Goal: Use online tool/utility: Utilize a website feature to perform a specific function

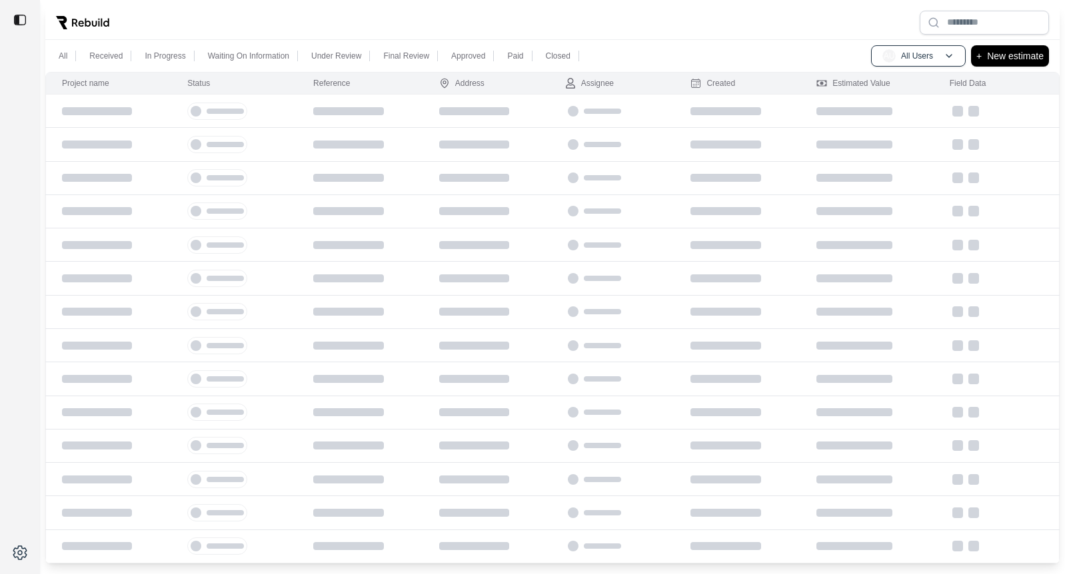
click at [147, 23] on div at bounding box center [552, 22] width 1014 height 35
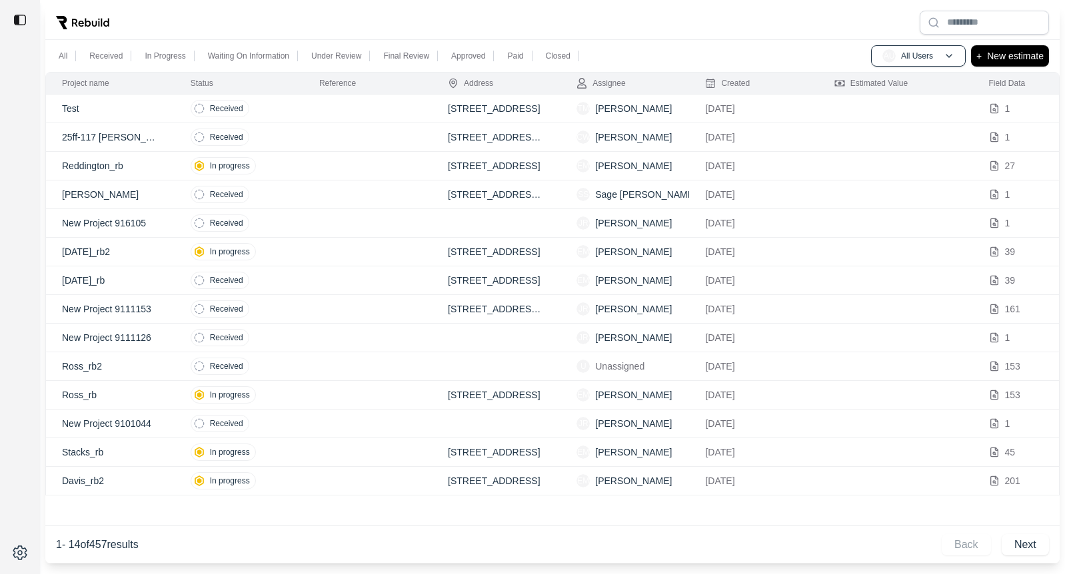
click at [345, 139] on td at bounding box center [367, 137] width 129 height 29
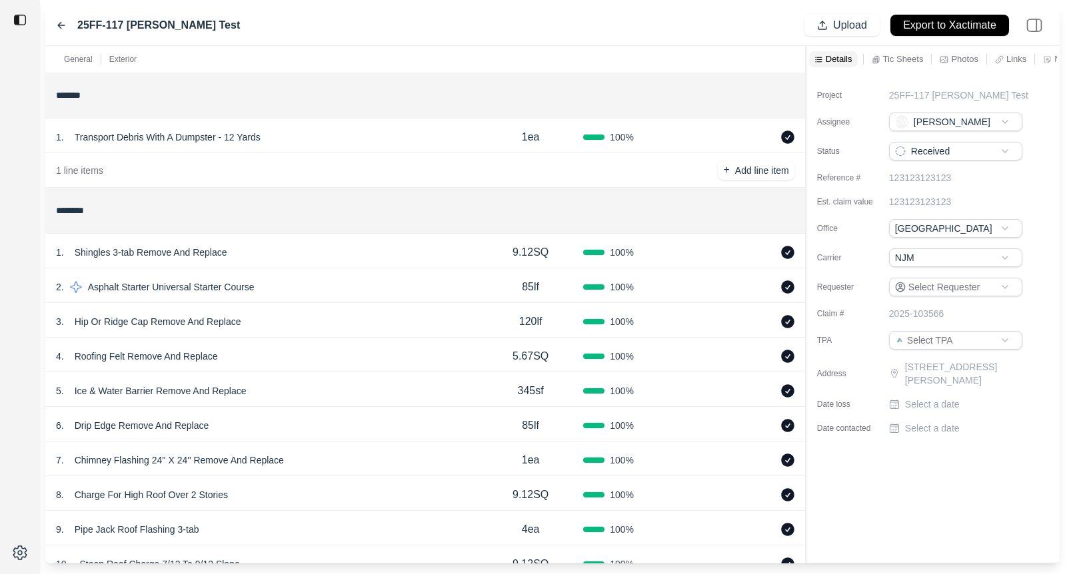
click at [340, 251] on div "1 . Shingles 3-tab Remove And Replace" at bounding box center [267, 252] width 422 height 19
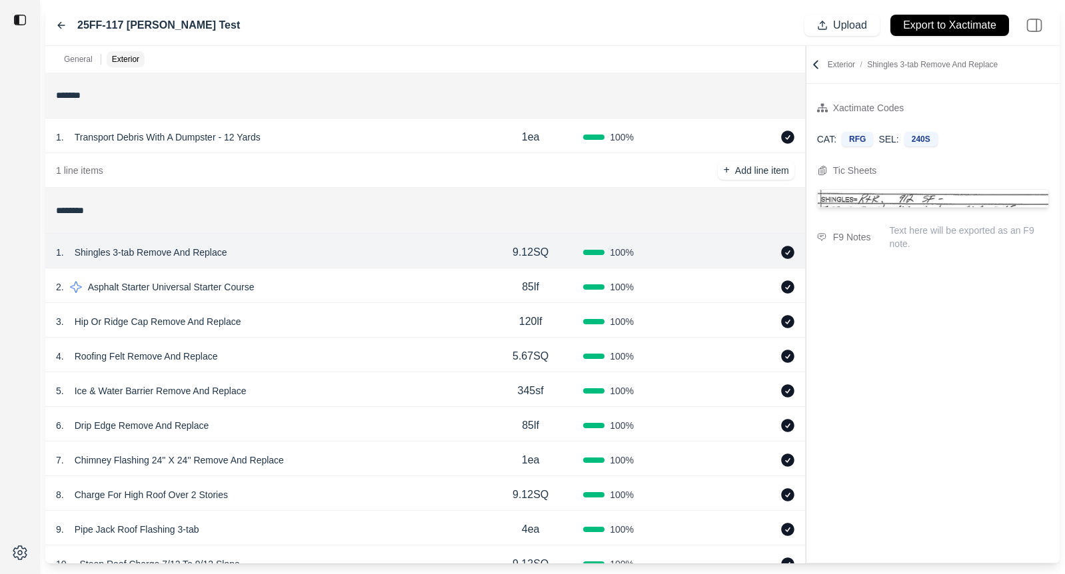
click at [265, 358] on div "4 . Roofing Felt Remove And Replace" at bounding box center [267, 356] width 422 height 19
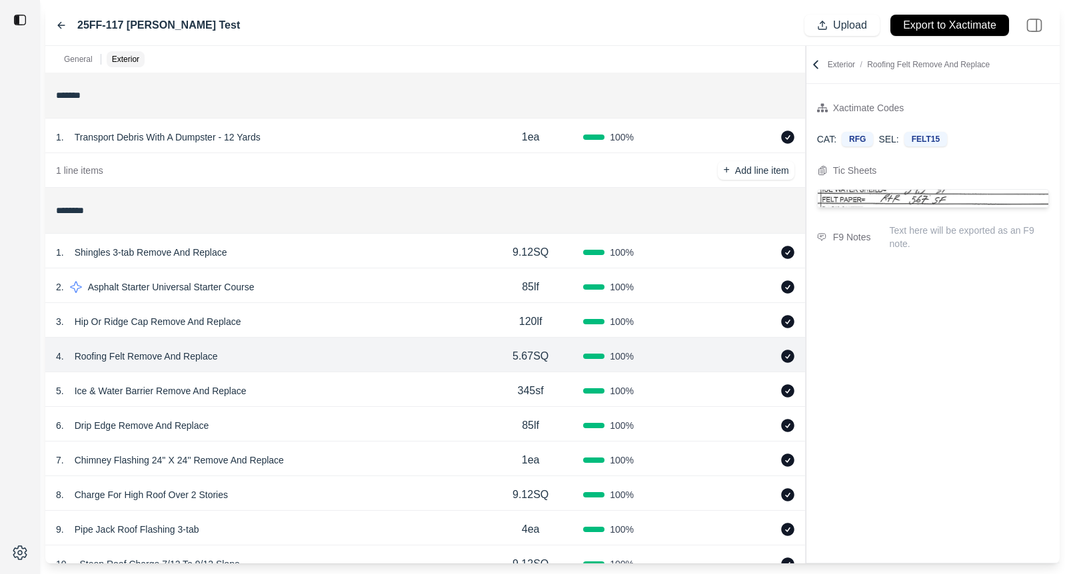
click at [293, 392] on div "5 . Ice & Water Barrier Remove And Replace" at bounding box center [267, 391] width 422 height 19
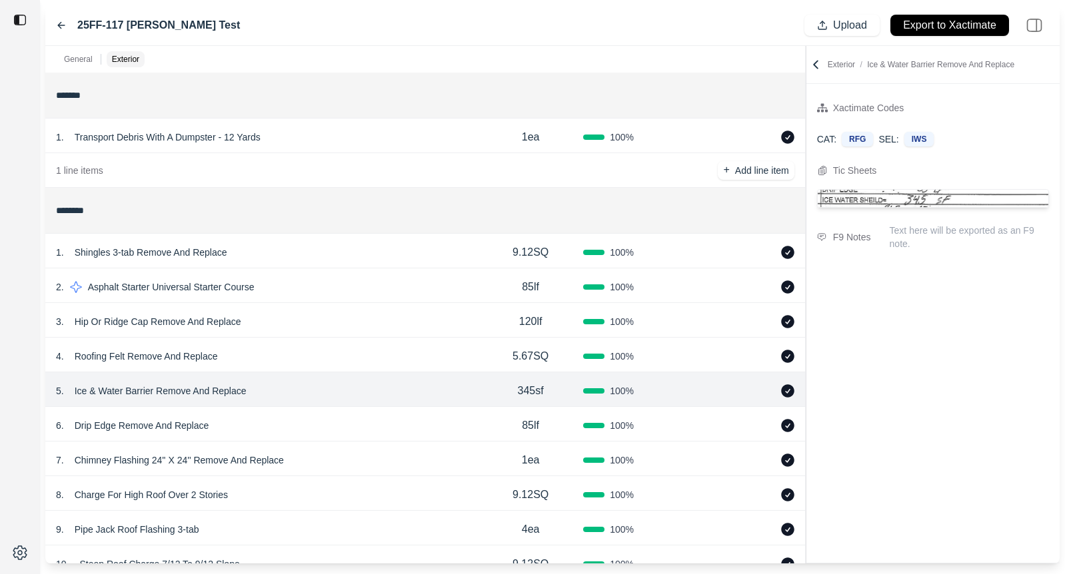
click at [348, 502] on div "8 . Charge For High Roof Over 2 Stories" at bounding box center [267, 495] width 422 height 19
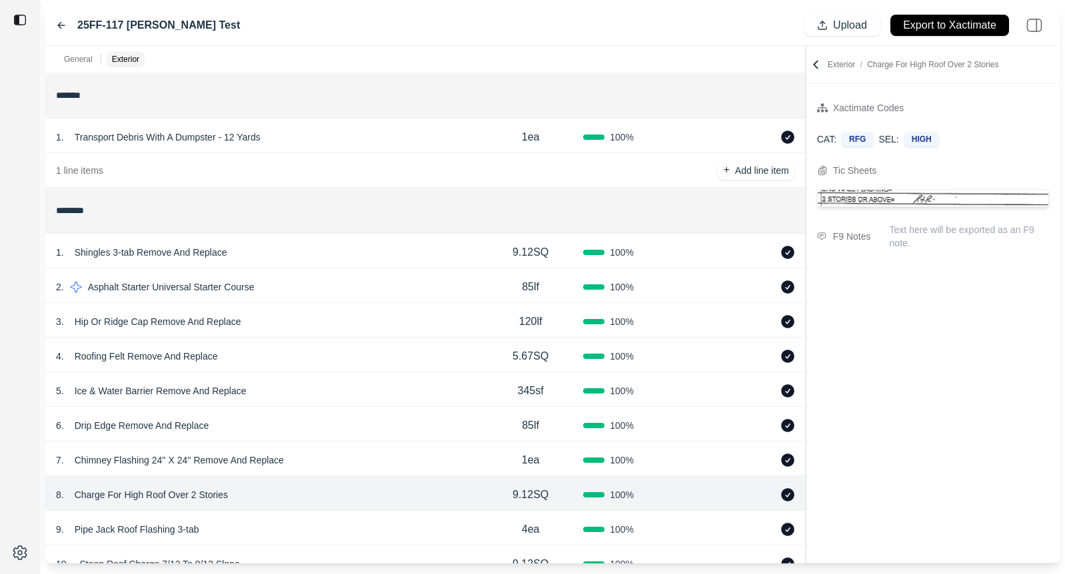
scroll to position [73, 0]
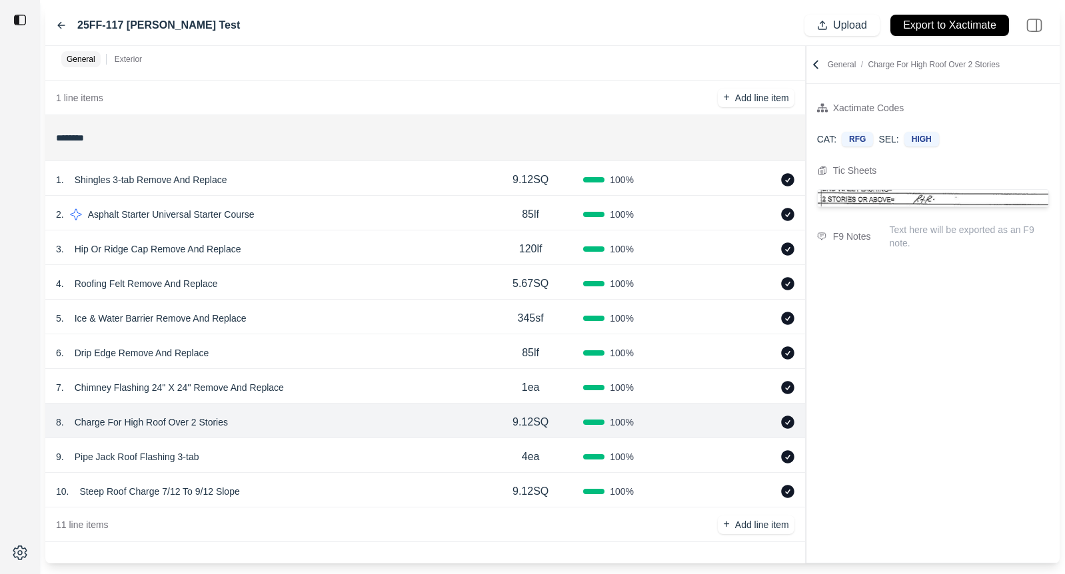
click at [279, 185] on div "1 . Shingles 3-tab Remove And Replace" at bounding box center [267, 180] width 422 height 19
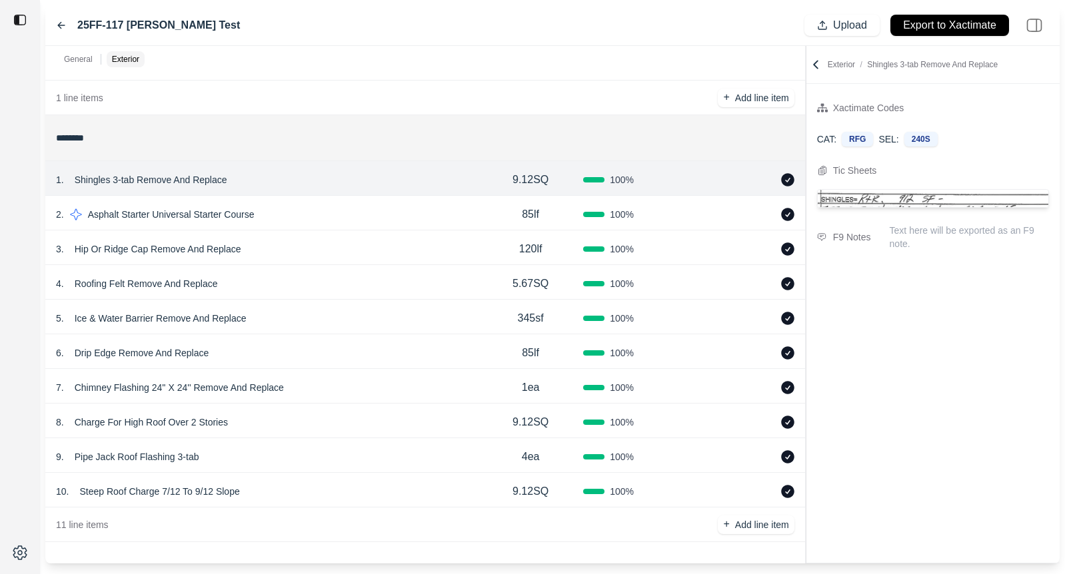
scroll to position [0, 0]
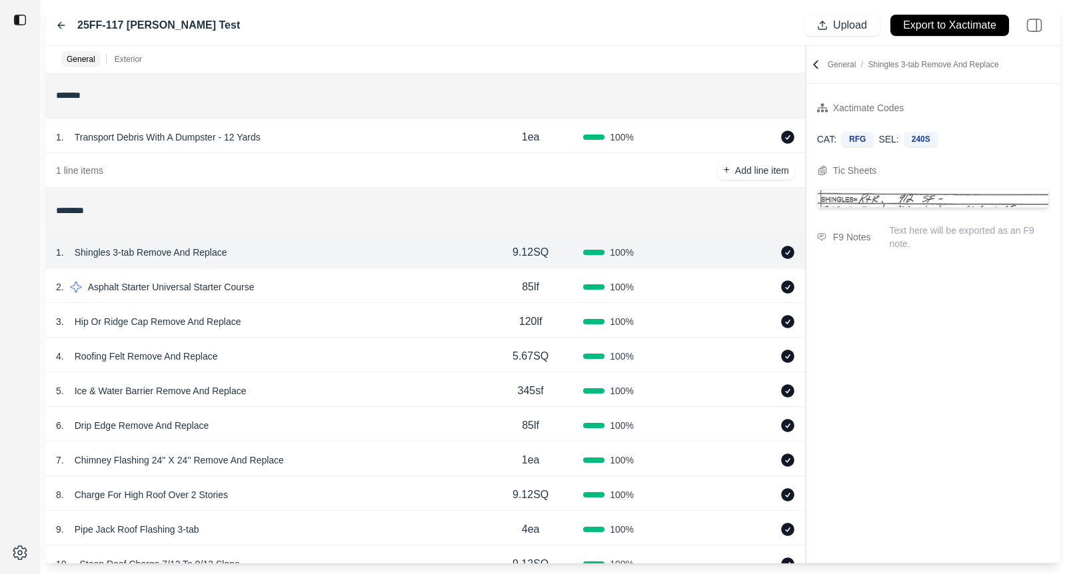
click at [291, 419] on div "6 . Drip Edge Remove And Replace" at bounding box center [267, 425] width 422 height 19
